Goal: Subscribe to service/newsletter

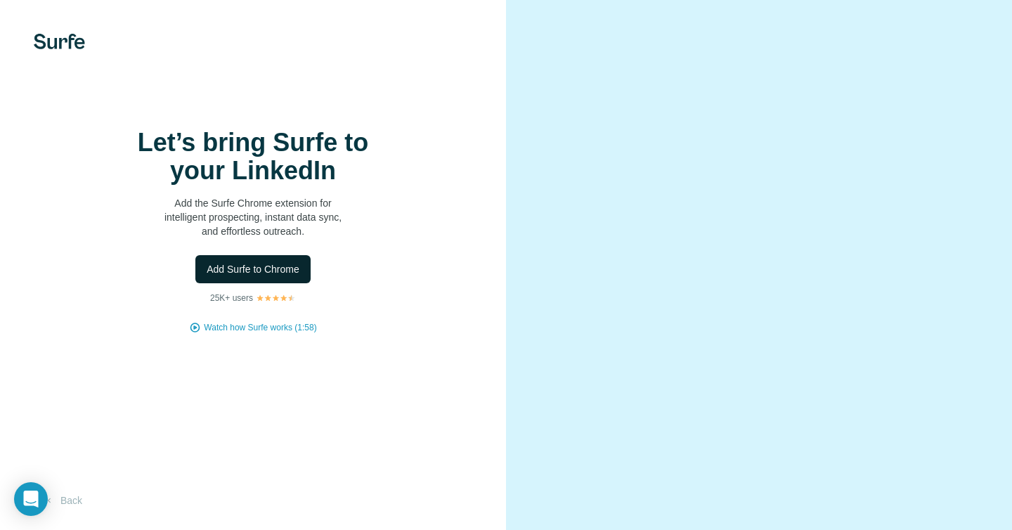
click at [256, 276] on span "Add Surfe to Chrome" at bounding box center [253, 269] width 93 height 14
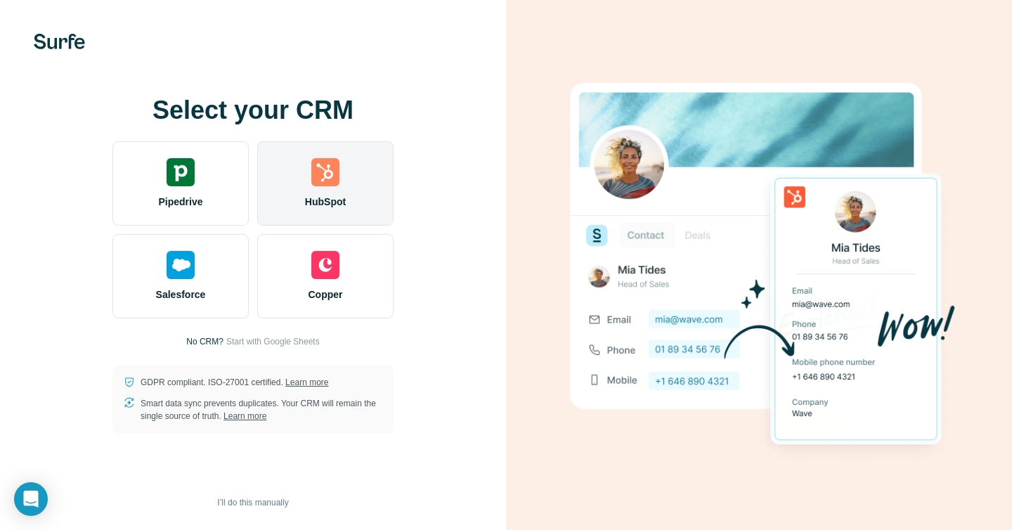
click at [330, 185] on img at bounding box center [325, 172] width 28 height 28
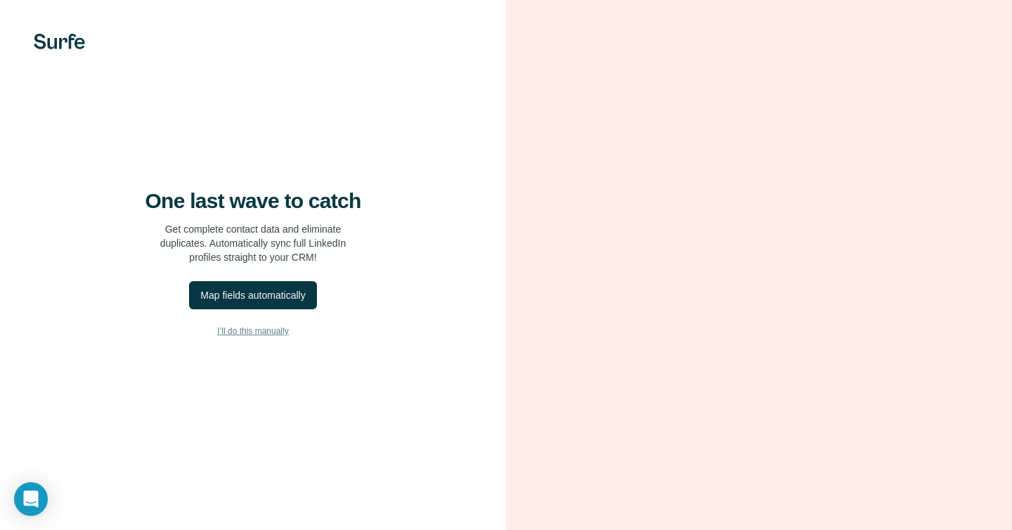
scroll to position [15, 0]
click at [261, 289] on div "Map fields automatically" at bounding box center [252, 295] width 105 height 14
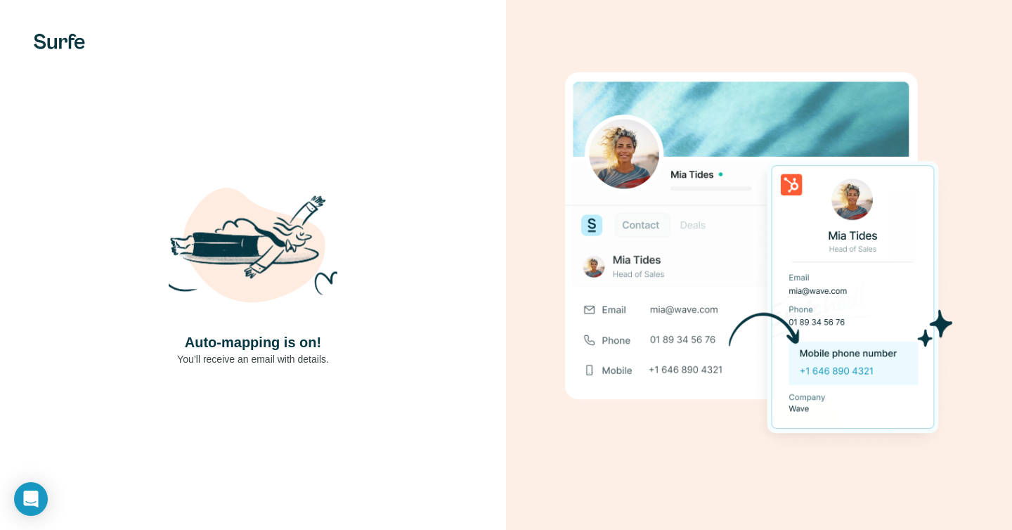
scroll to position [0, 0]
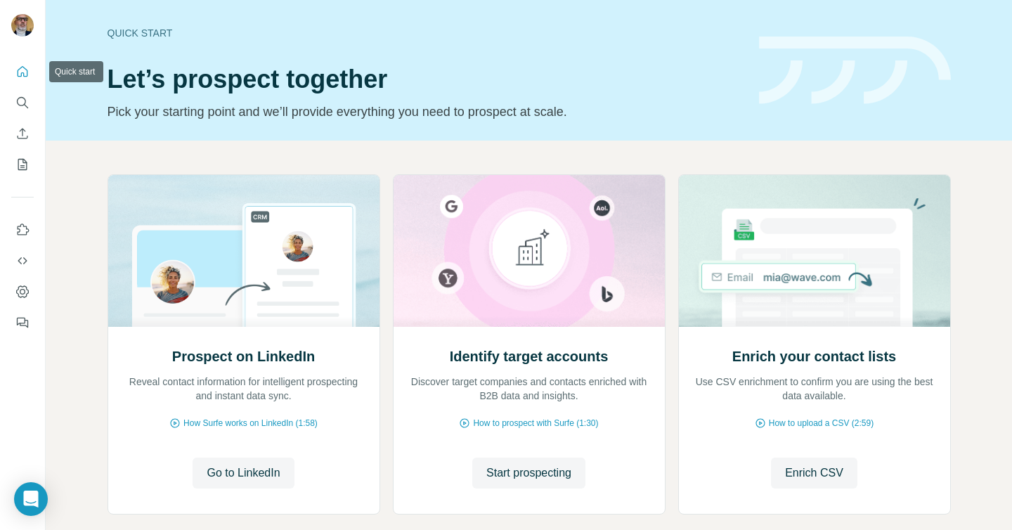
click at [25, 72] on icon "Quick start" at bounding box center [22, 72] width 14 height 14
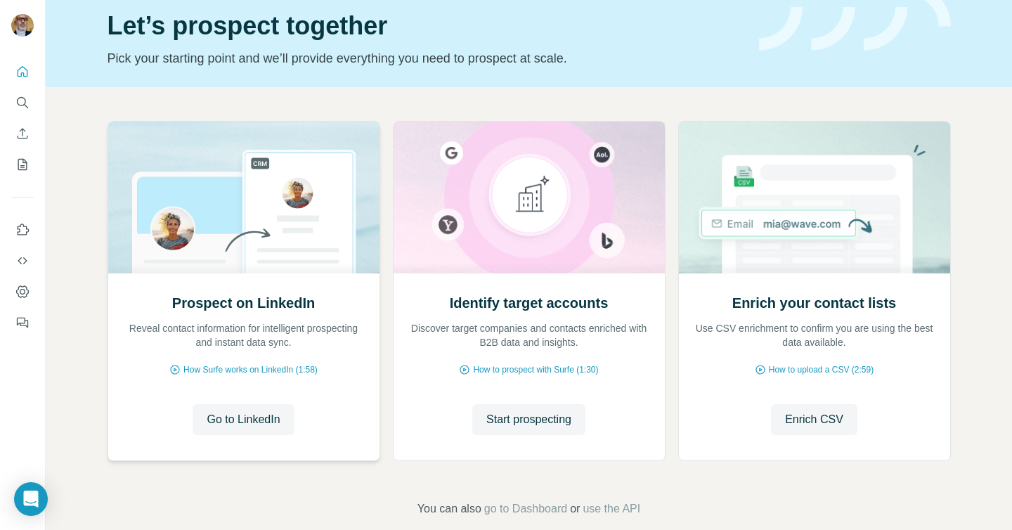
scroll to position [74, 0]
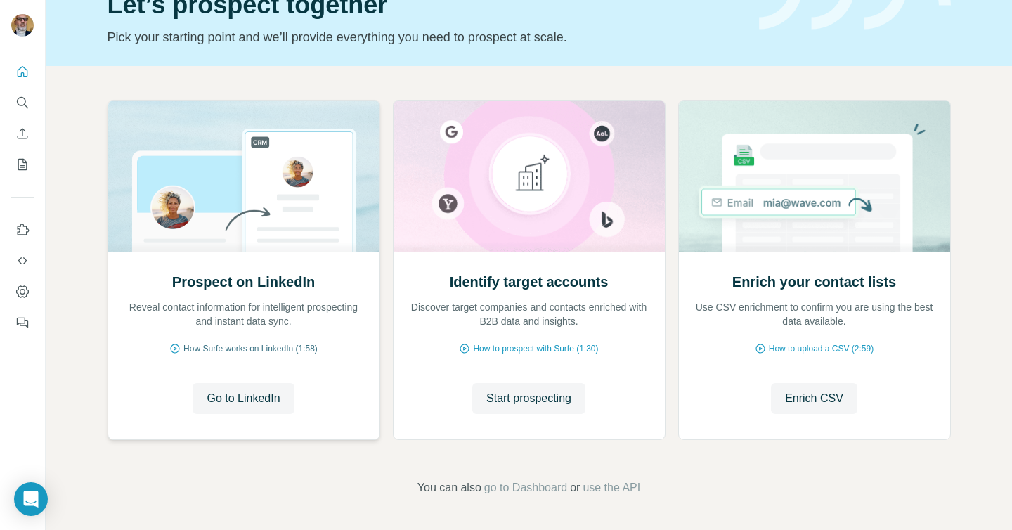
click at [275, 346] on span "How Surfe works on LinkedIn (1:58)" at bounding box center [250, 348] width 134 height 13
